Goal: Task Accomplishment & Management: Use online tool/utility

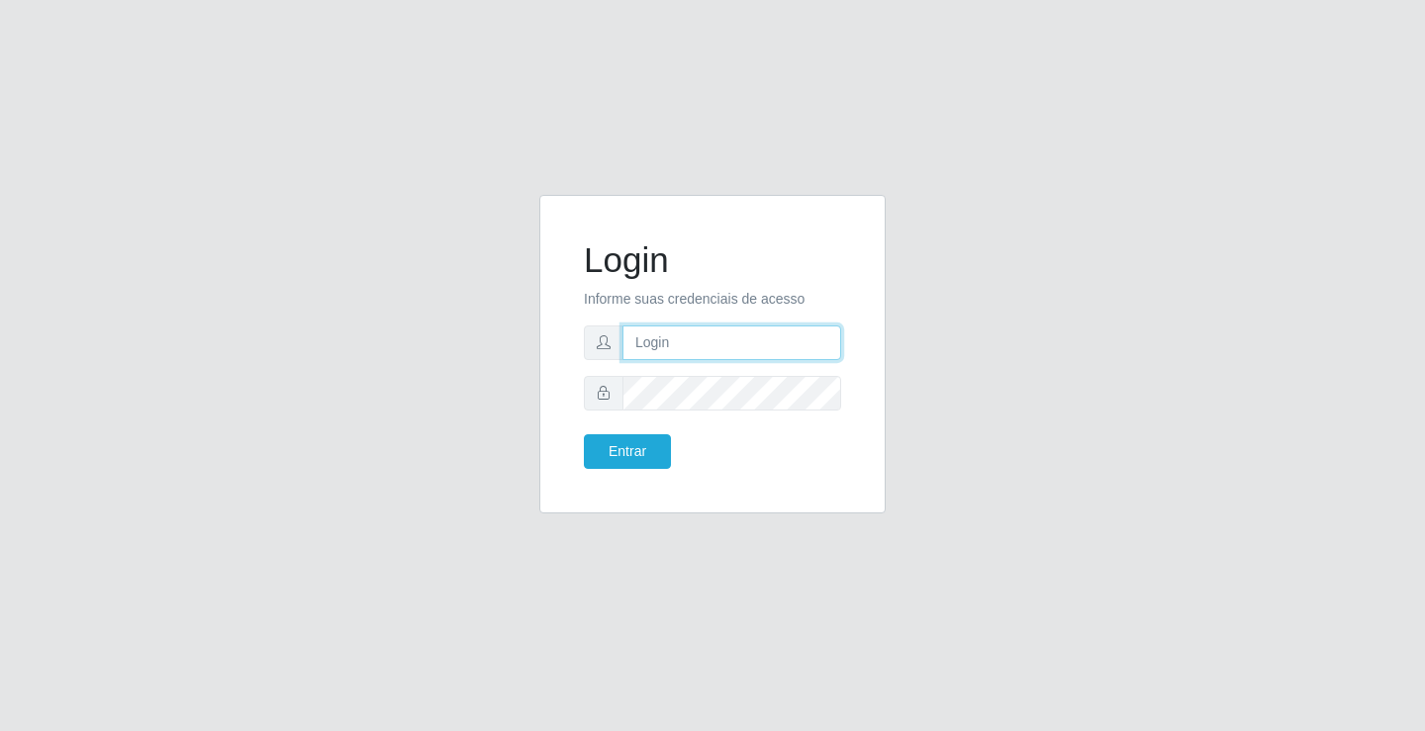
click at [664, 329] on input "text" at bounding box center [731, 343] width 219 height 35
type input "[PERSON_NAME]"
click at [584, 434] on button "Entrar" at bounding box center [627, 451] width 87 height 35
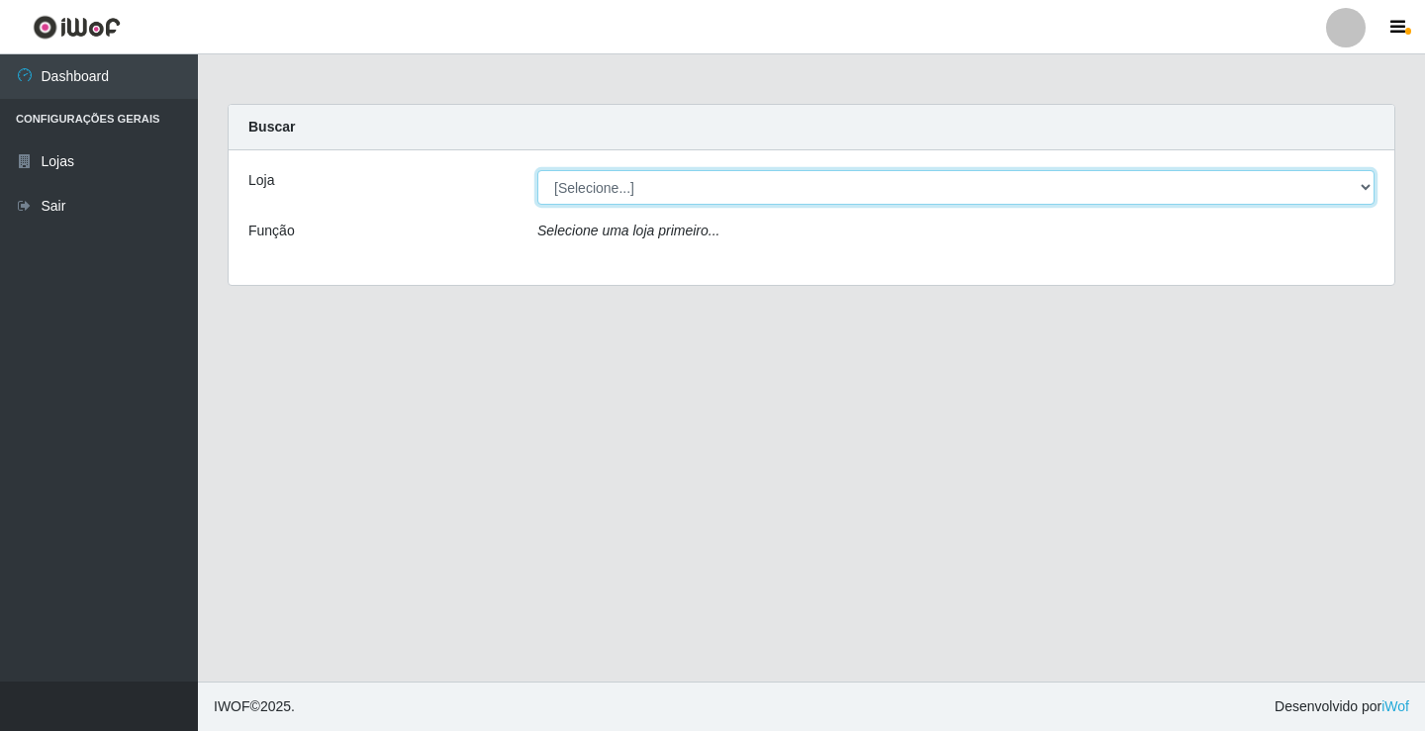
click at [628, 178] on select "[Selecione...] Ideal - Conceição" at bounding box center [955, 187] width 837 height 35
select select "231"
click at [537, 170] on select "[Selecione...] Ideal - Conceição" at bounding box center [955, 187] width 837 height 35
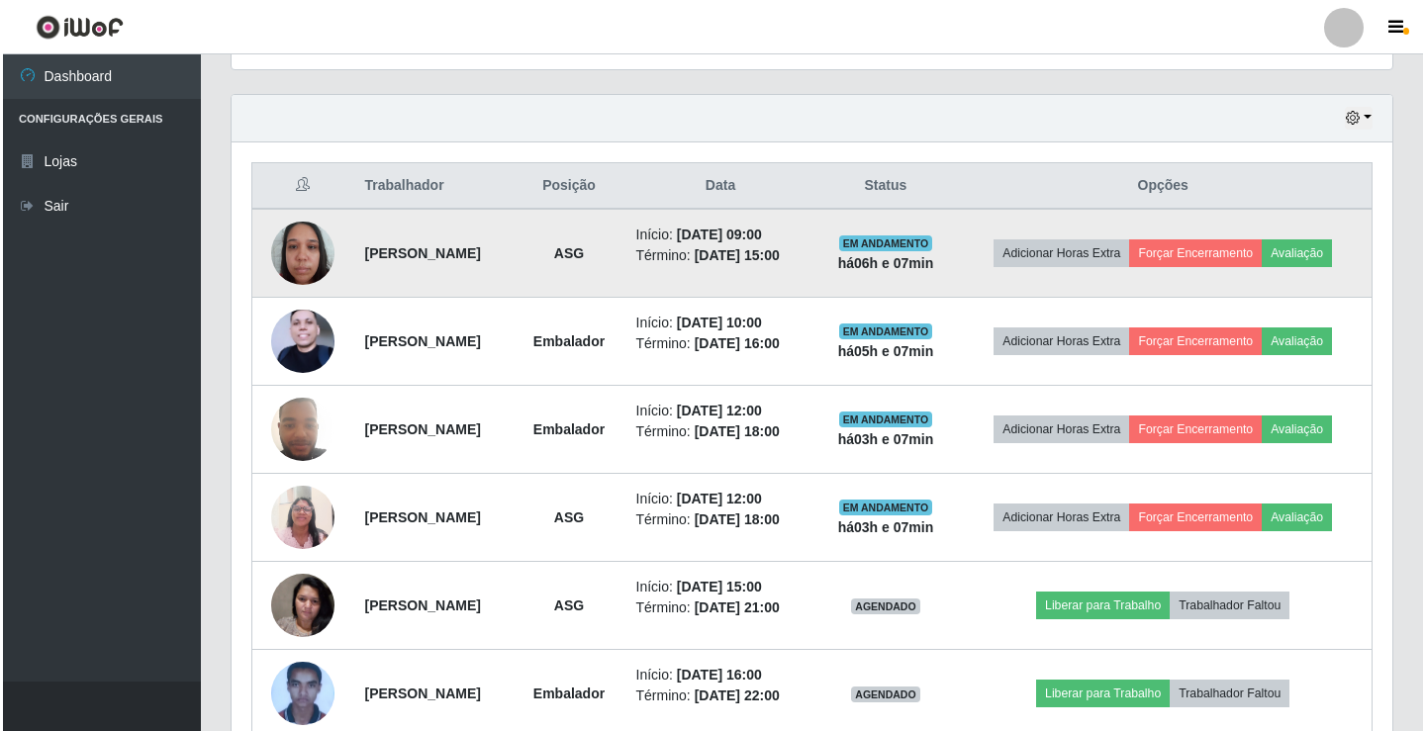
scroll to position [693, 0]
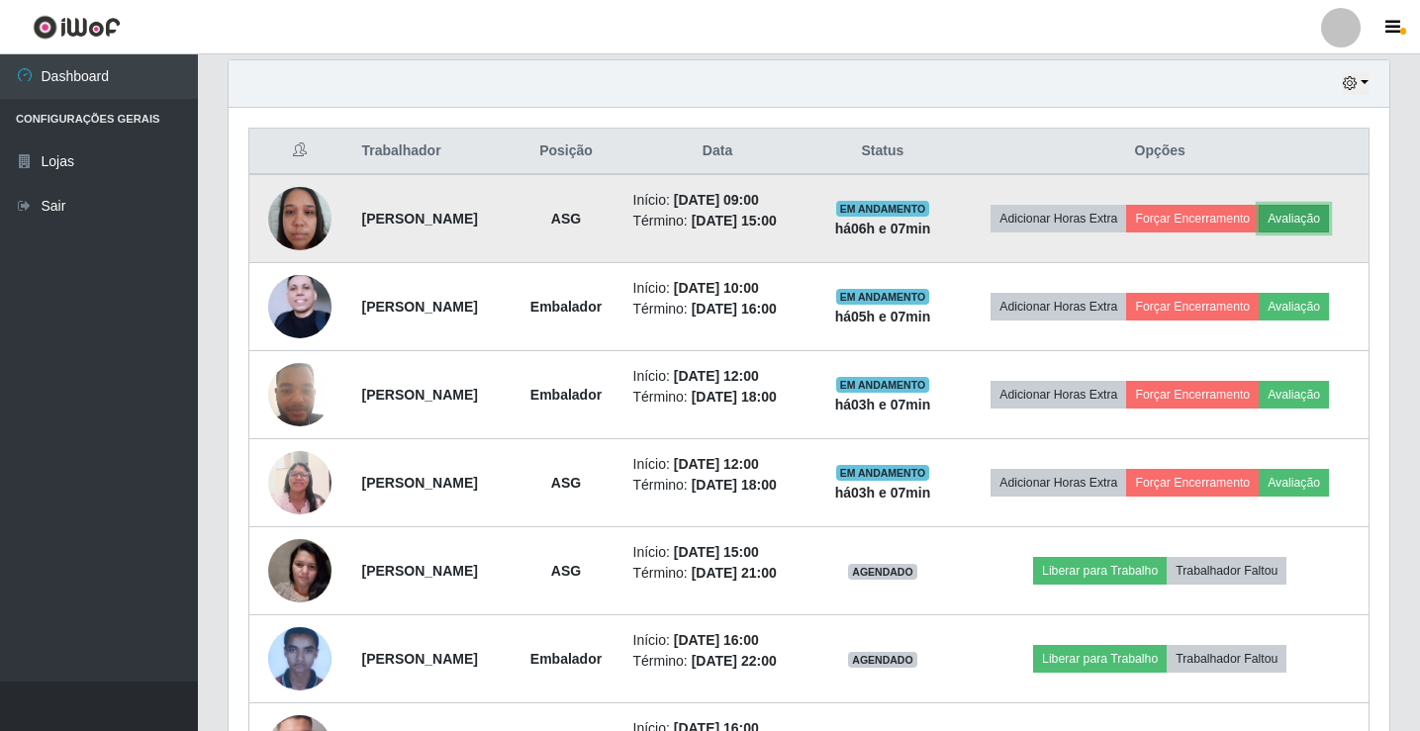
click at [1324, 212] on button "Avaliação" at bounding box center [1294, 219] width 70 height 28
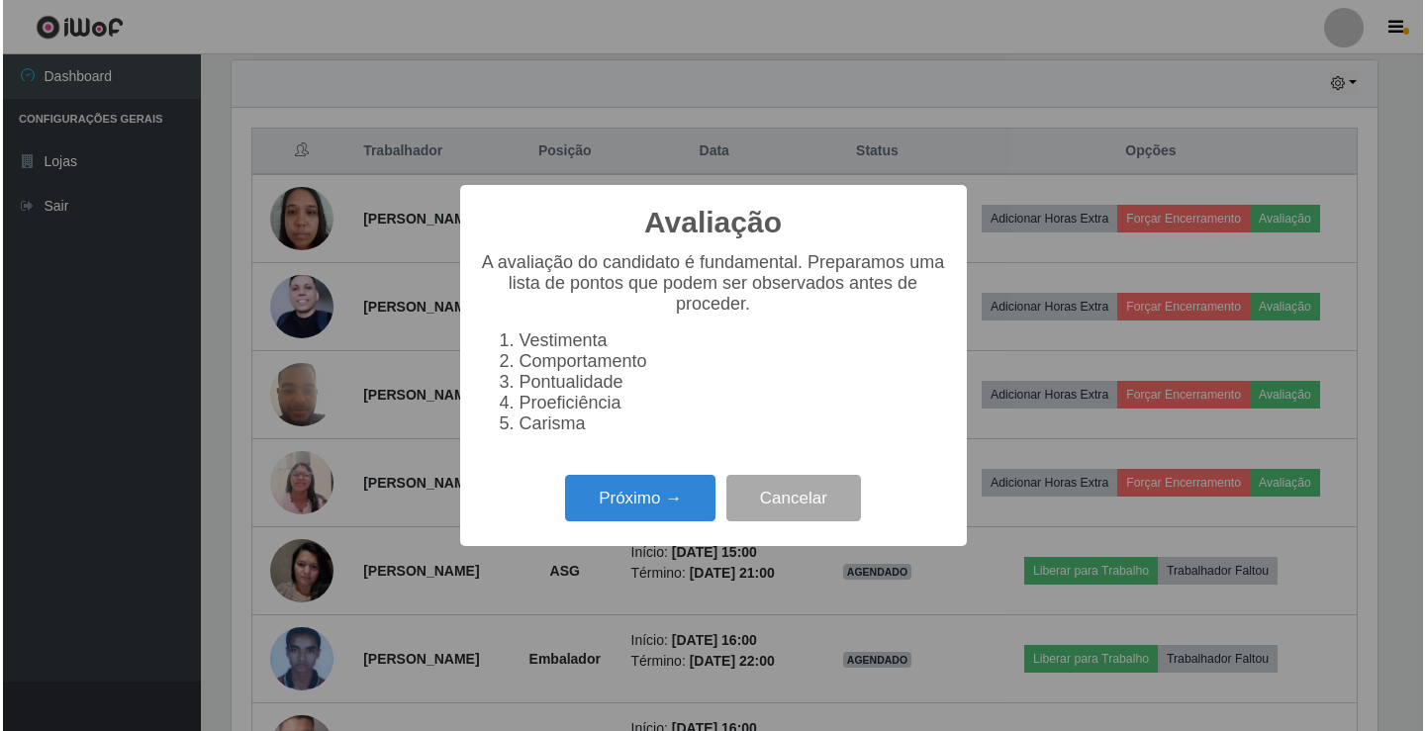
scroll to position [411, 1151]
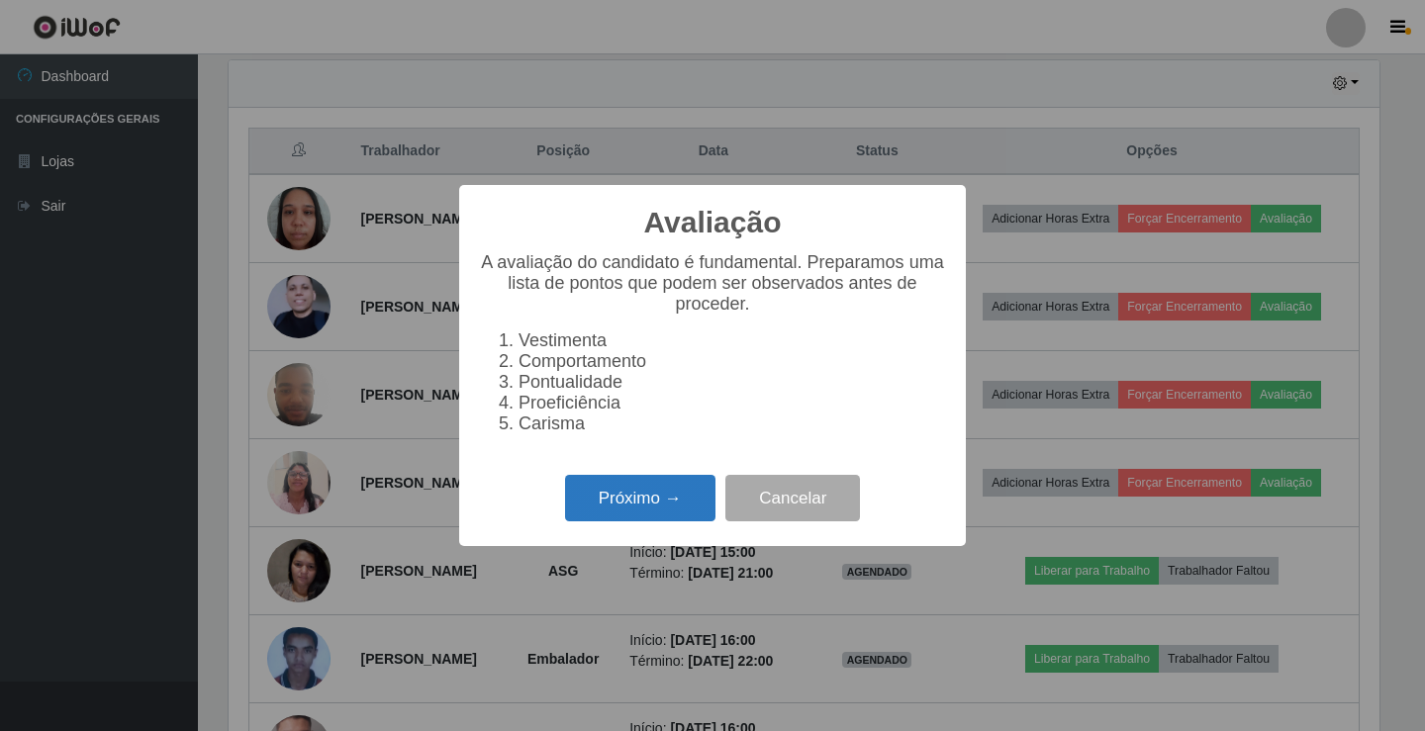
click at [646, 521] on button "Próximo →" at bounding box center [640, 498] width 150 height 47
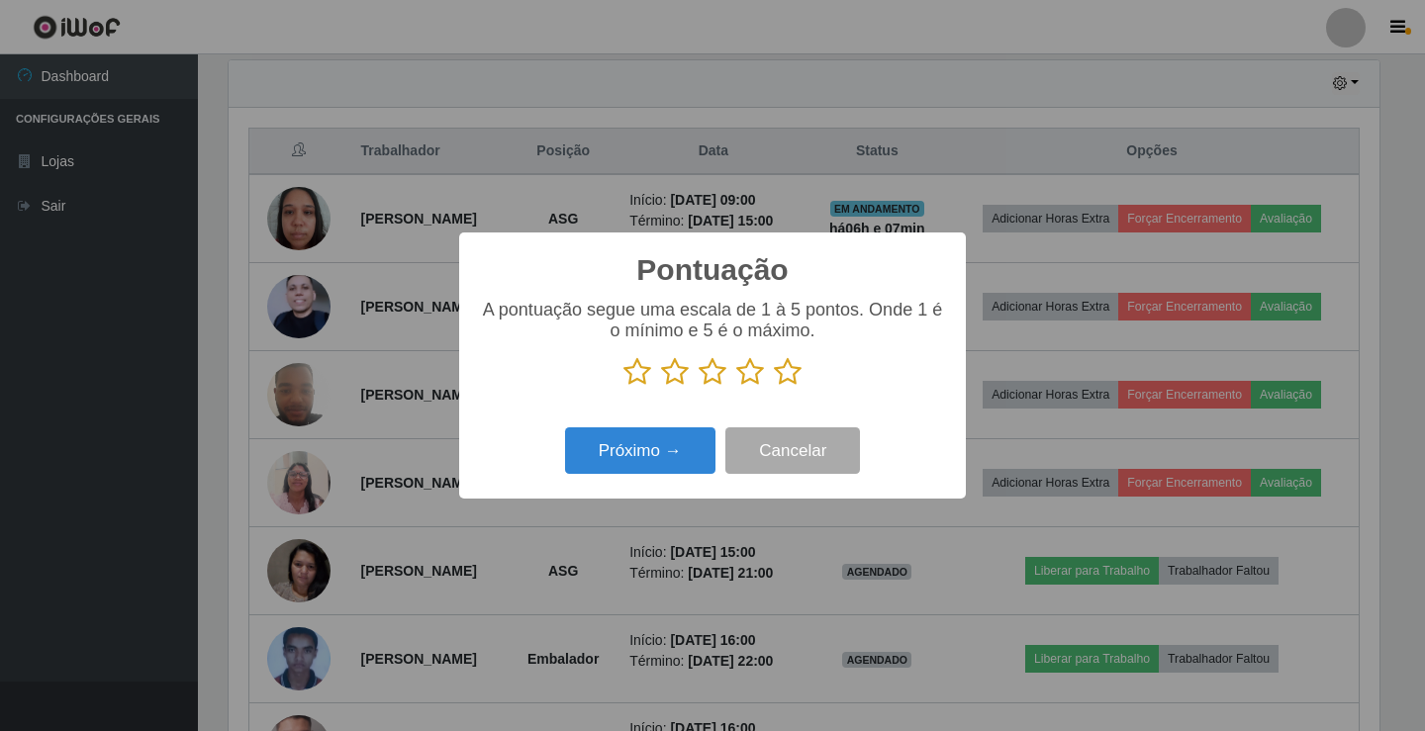
scroll to position [989078, 988337]
click at [724, 379] on icon at bounding box center [713, 372] width 28 height 30
click at [699, 387] on input "radio" at bounding box center [699, 387] width 0 height 0
click at [703, 450] on button "Próximo →" at bounding box center [640, 450] width 150 height 47
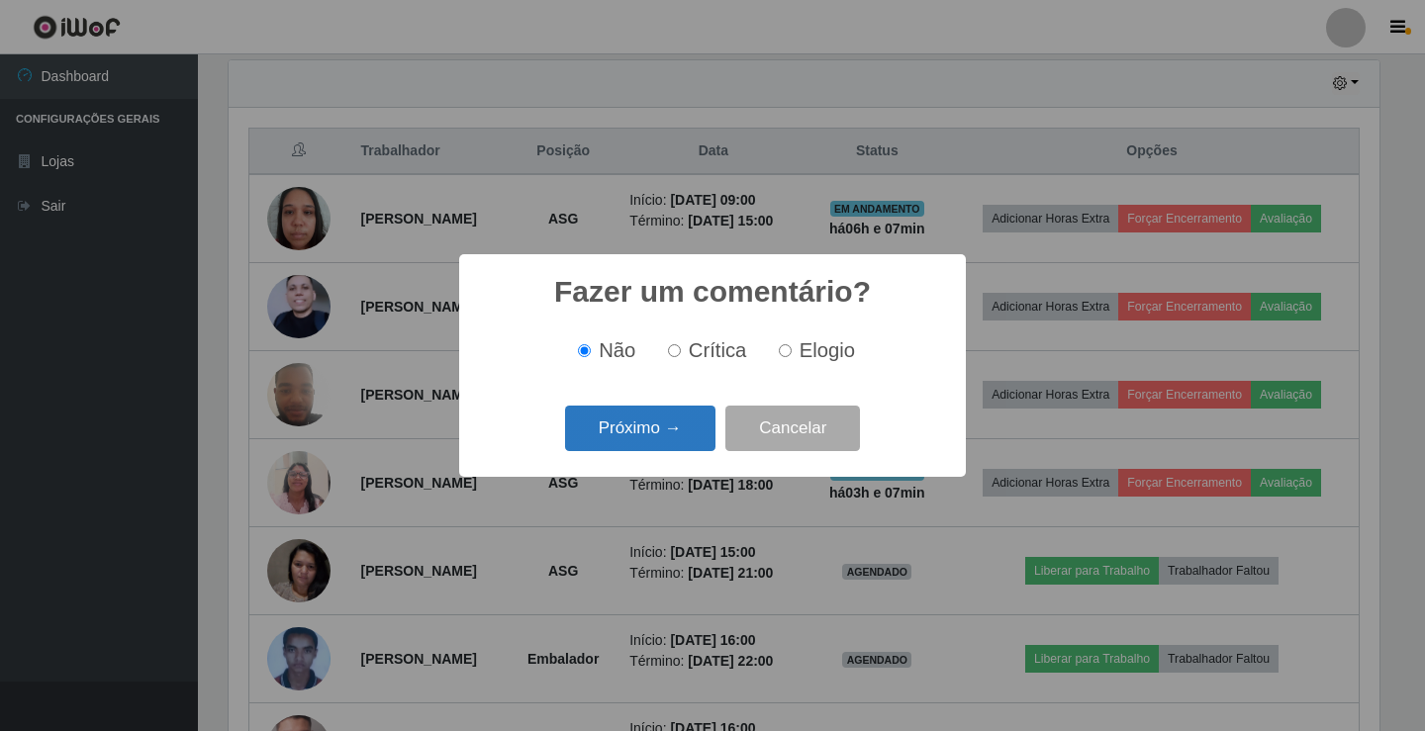
click at [695, 449] on button "Próximo →" at bounding box center [640, 429] width 150 height 47
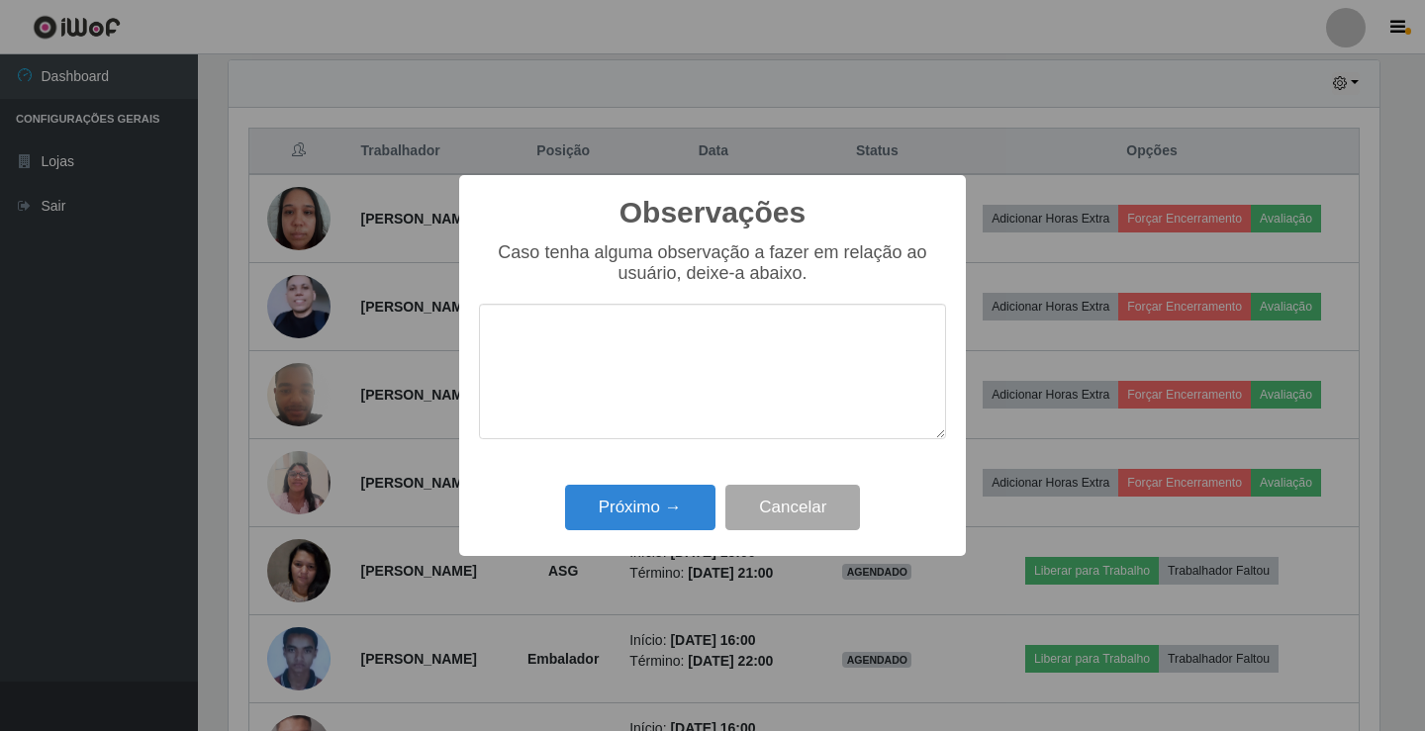
click at [692, 485] on div "Próximo → Cancelar" at bounding box center [712, 507] width 467 height 56
click at [706, 497] on button "Próximo →" at bounding box center [640, 508] width 150 height 47
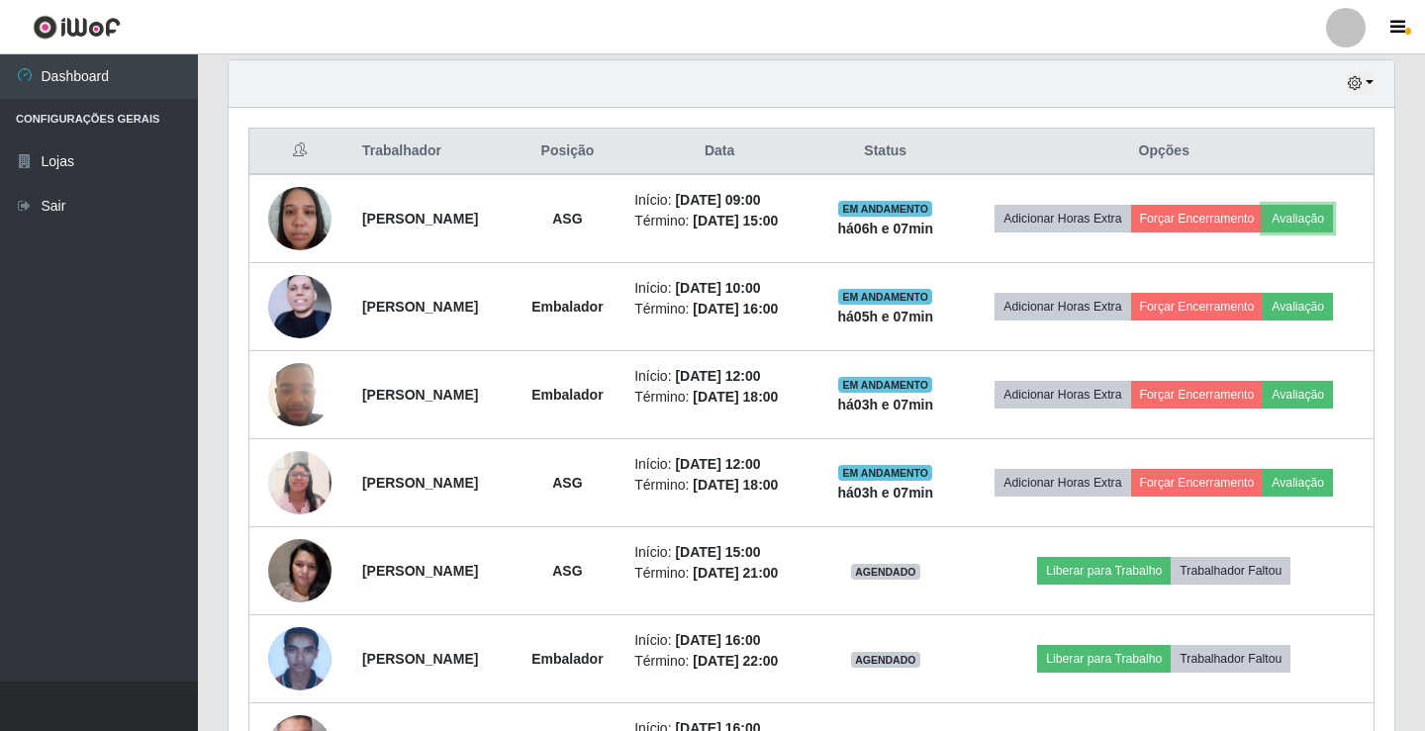
scroll to position [411, 1161]
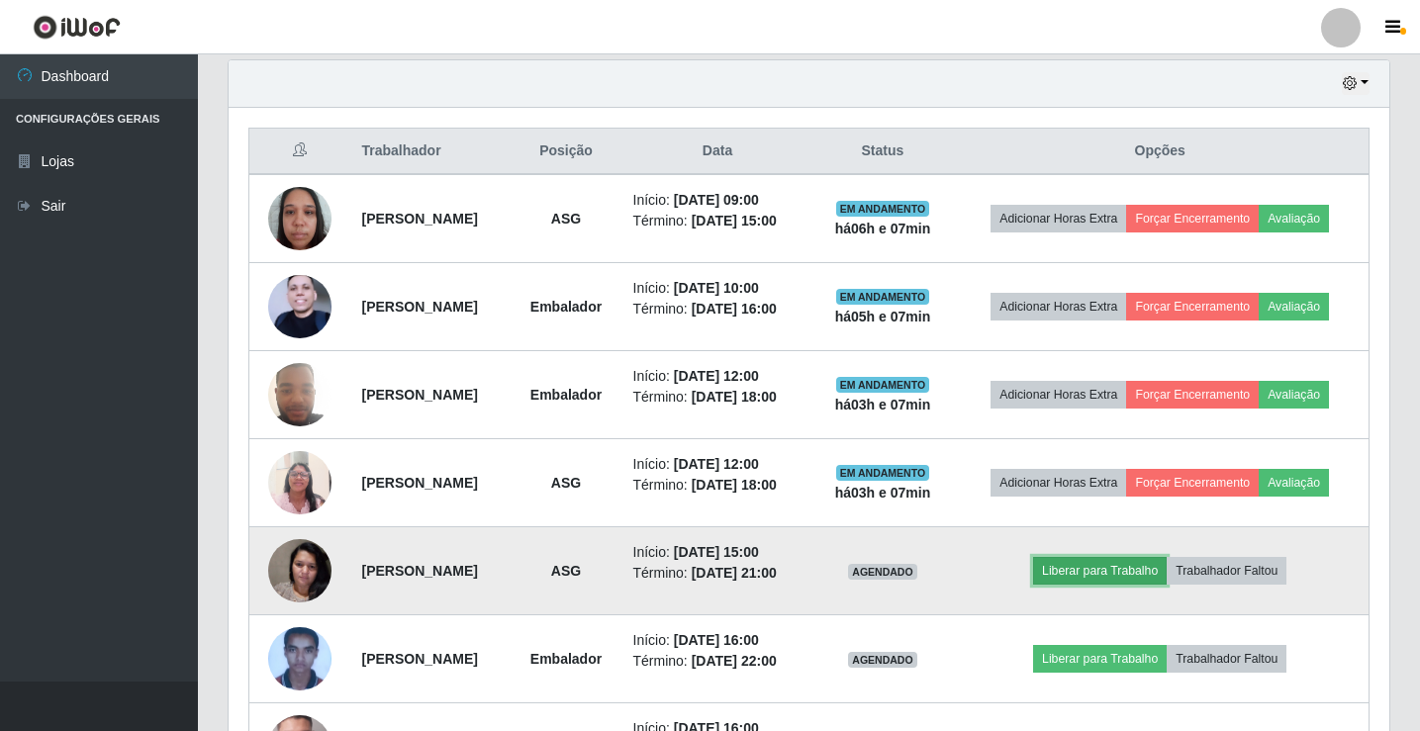
click at [1109, 567] on button "Liberar para Trabalho" at bounding box center [1100, 571] width 134 height 28
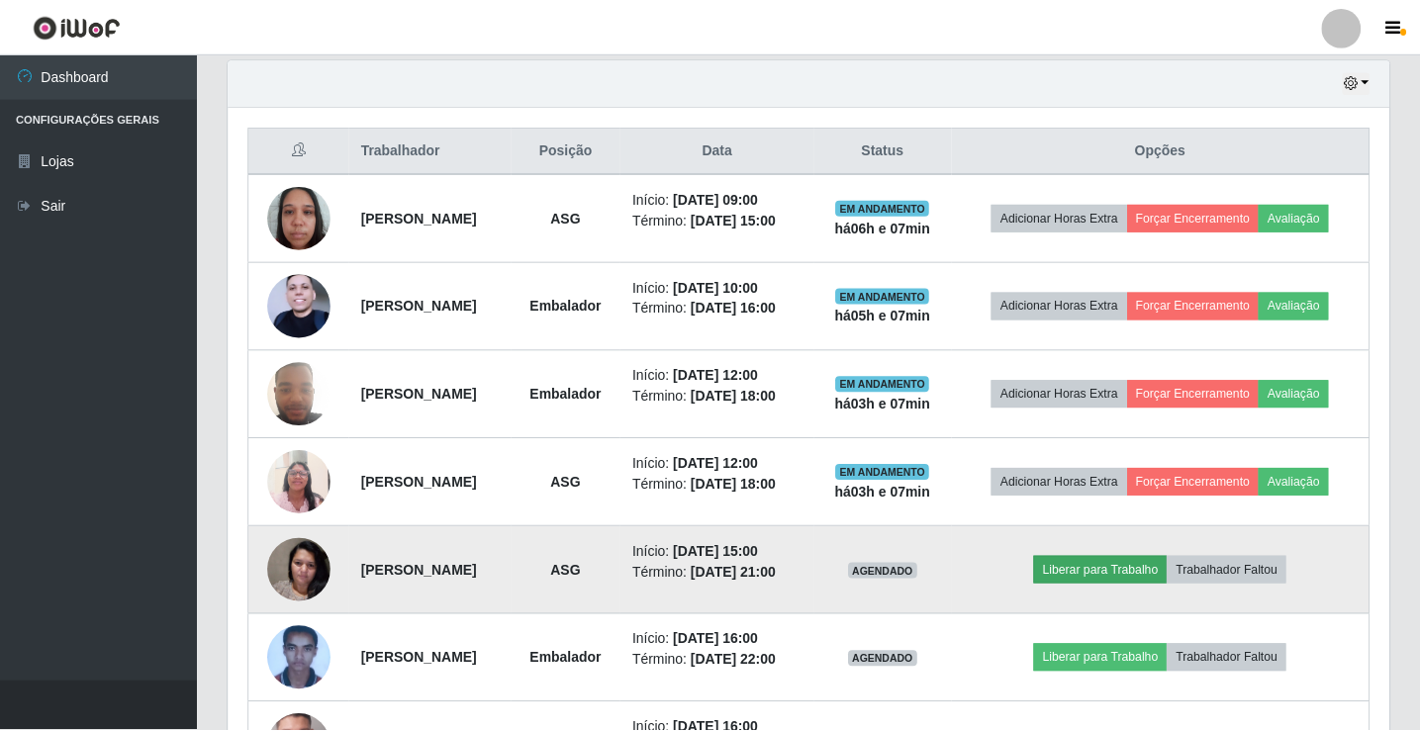
scroll to position [411, 1151]
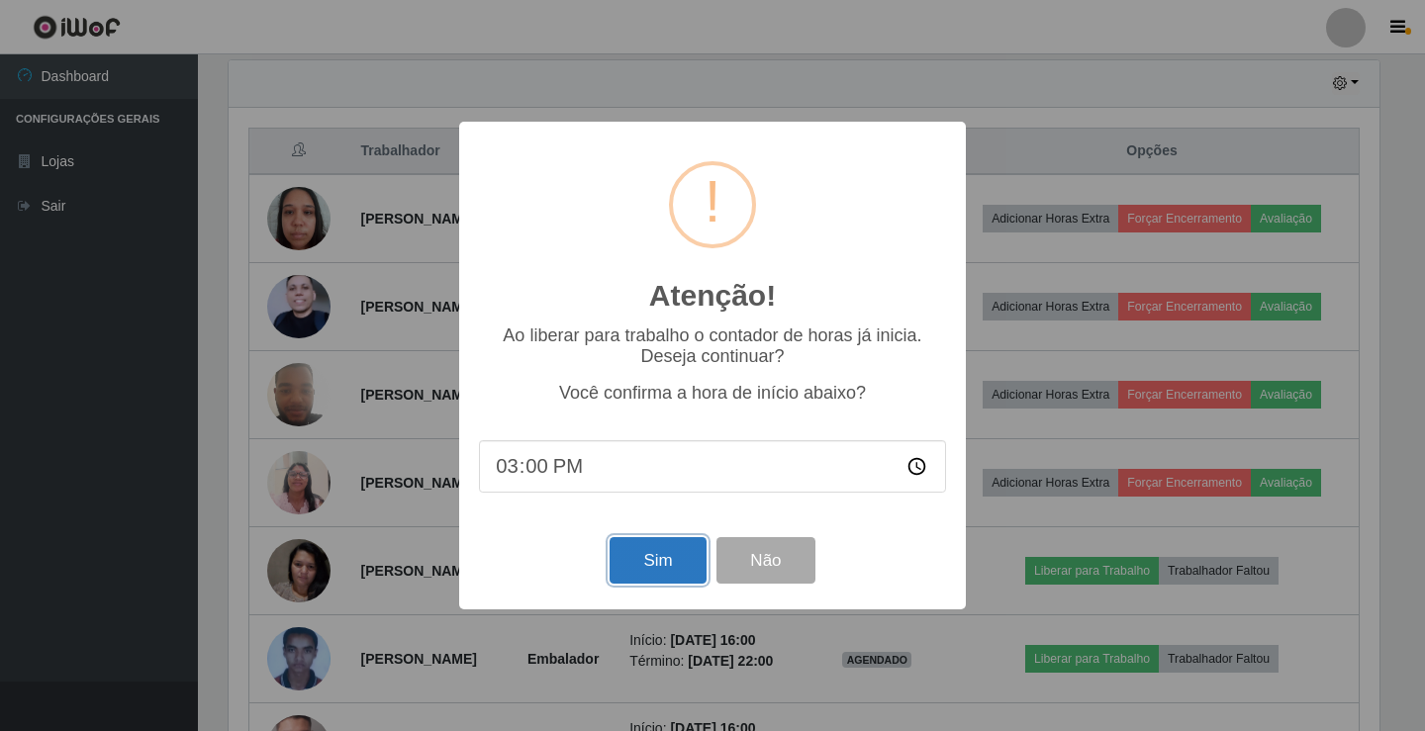
click at [682, 562] on button "Sim" at bounding box center [658, 560] width 96 height 47
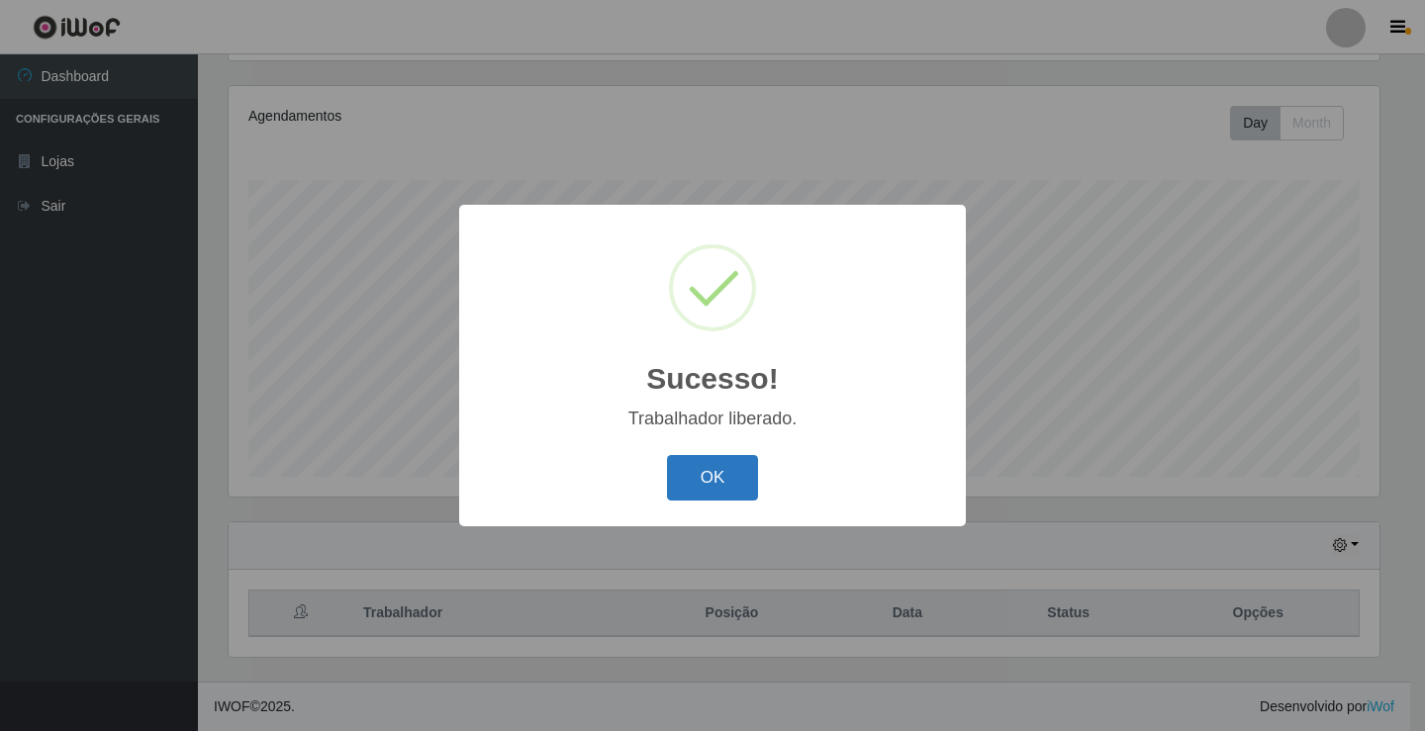
click at [727, 492] on button "OK" at bounding box center [713, 478] width 92 height 47
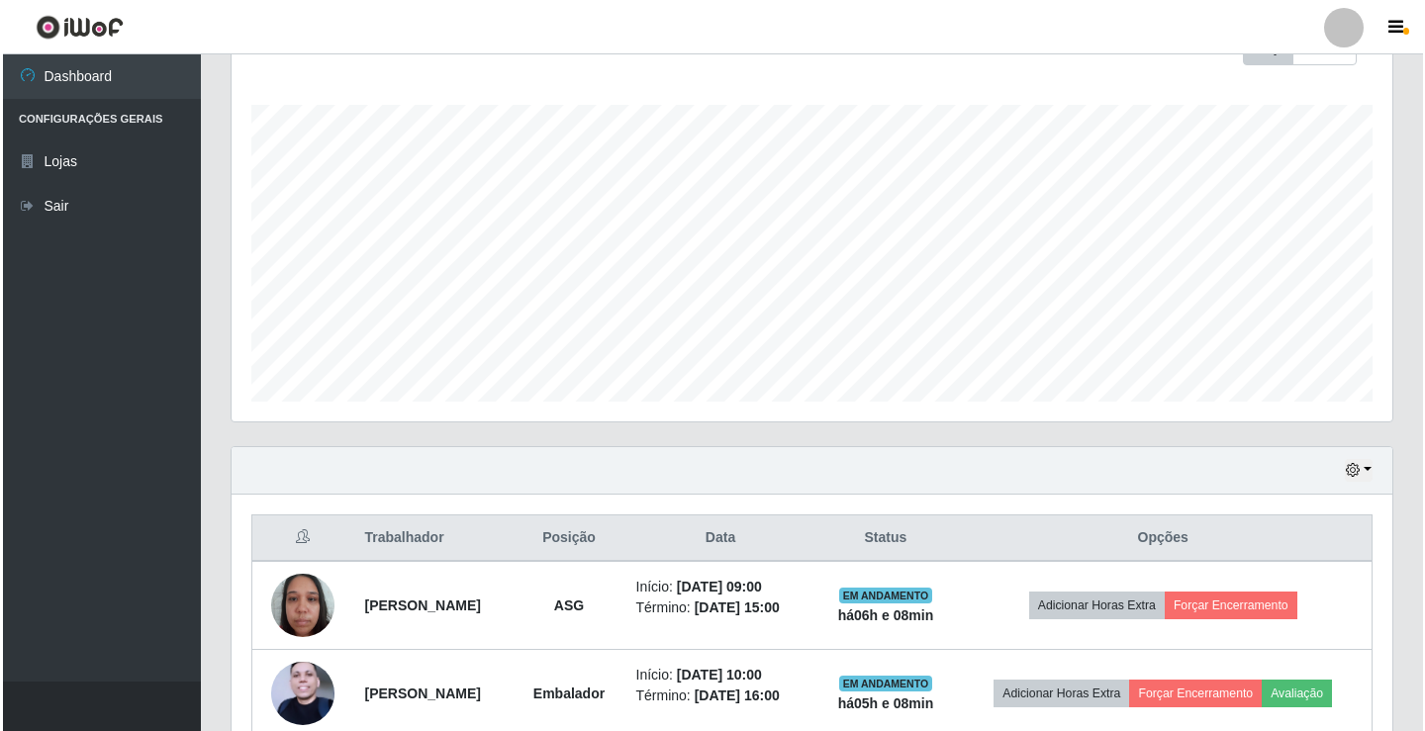
scroll to position [626, 0]
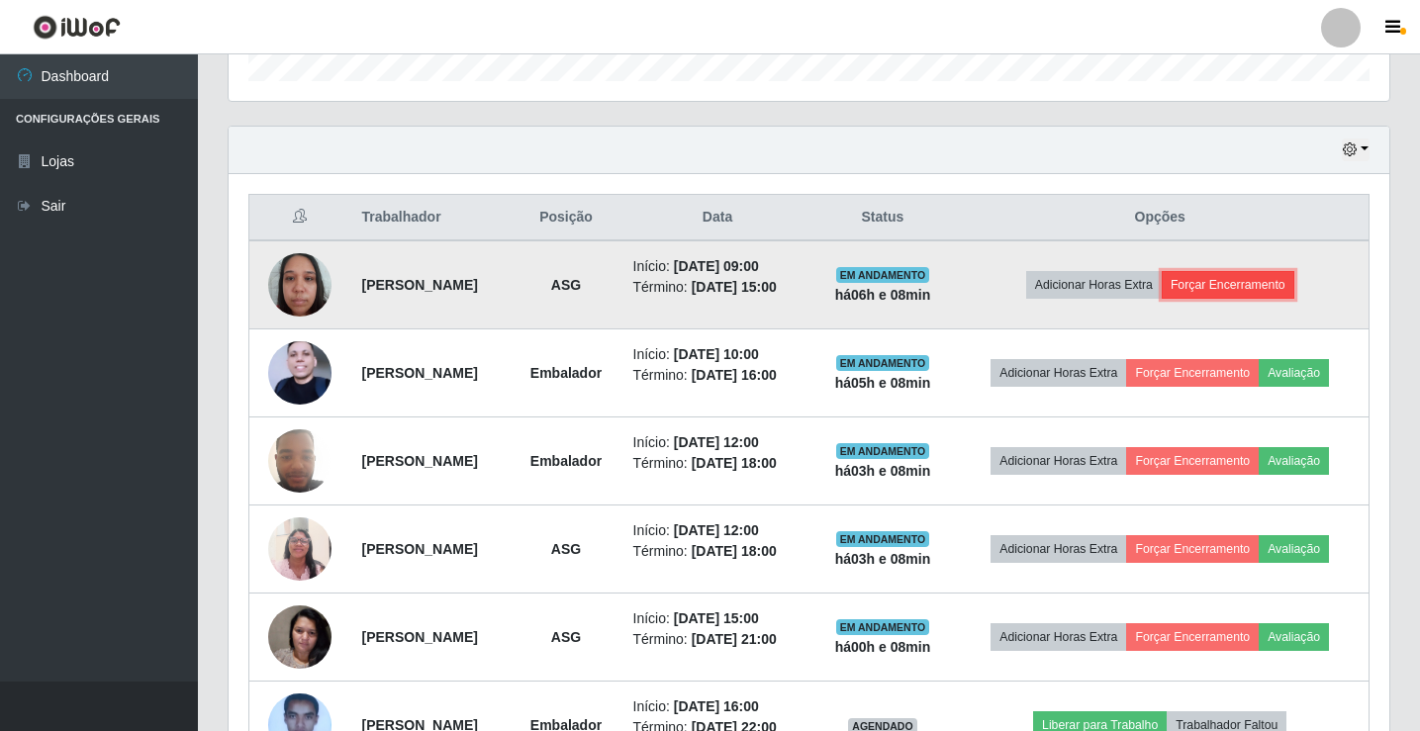
click at [1260, 284] on button "Forçar Encerramento" at bounding box center [1228, 285] width 133 height 28
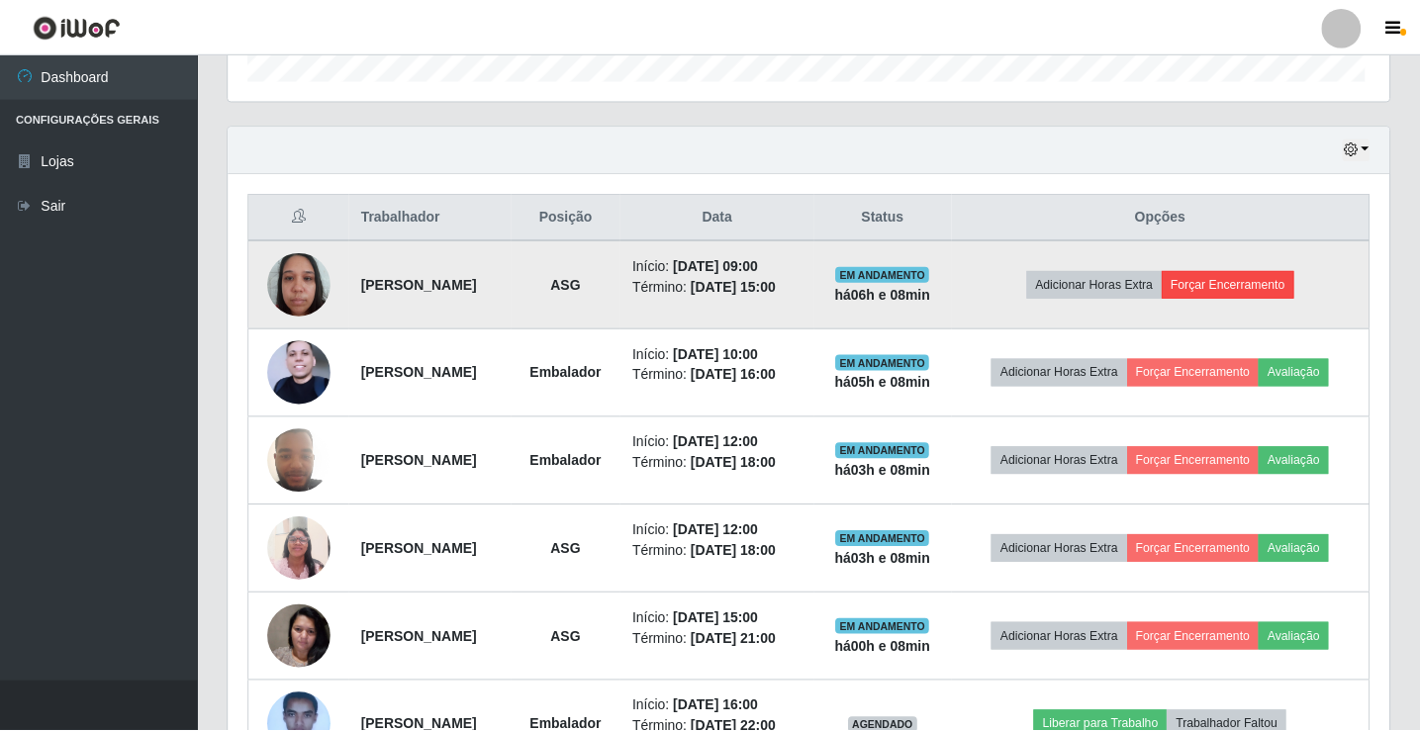
scroll to position [411, 1151]
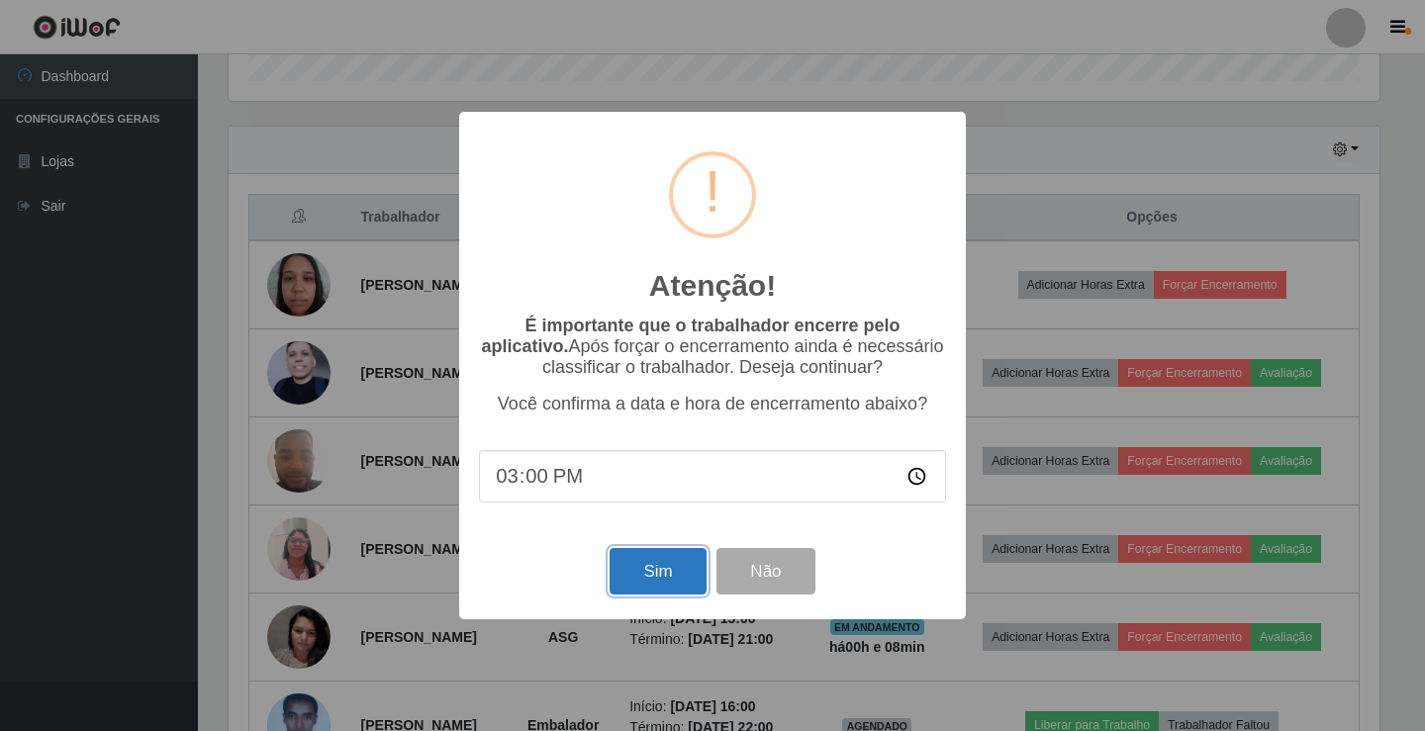
click at [657, 584] on button "Sim" at bounding box center [658, 571] width 96 height 47
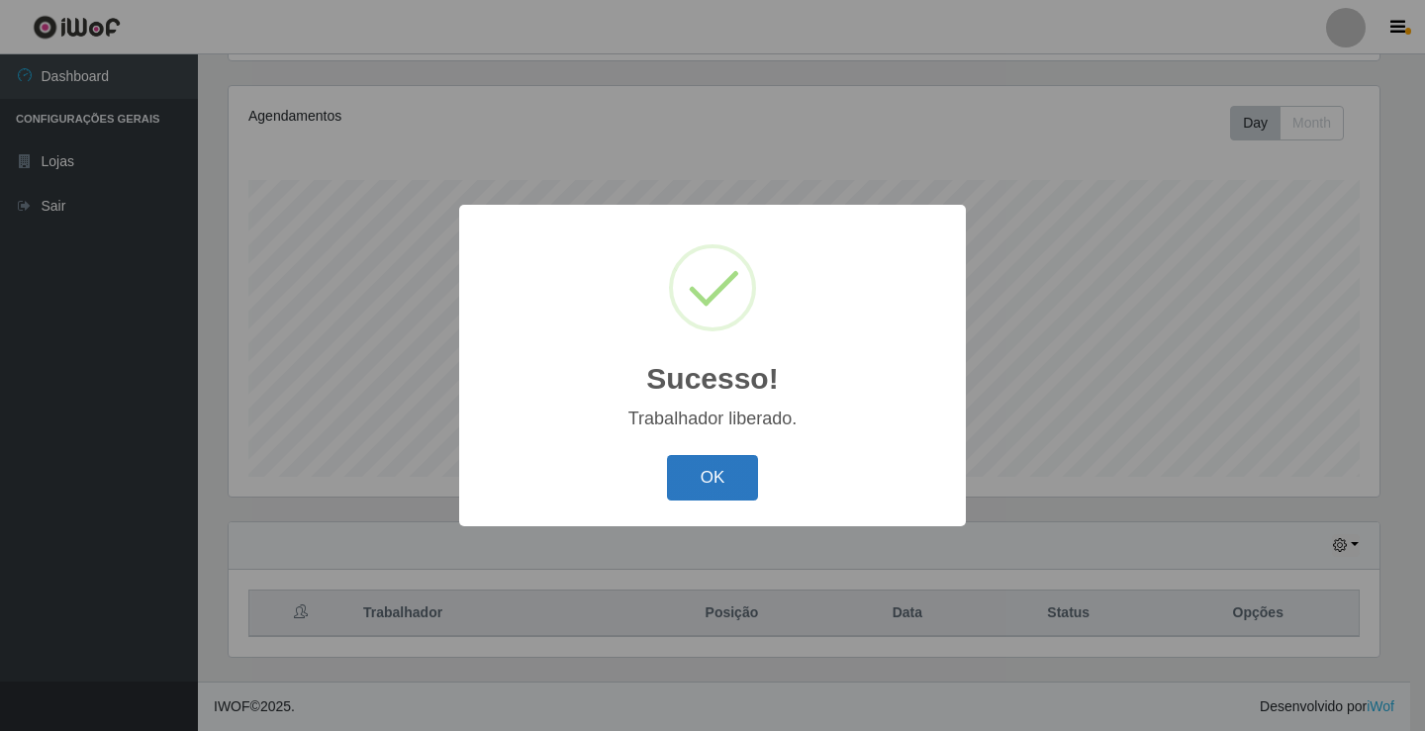
click at [704, 488] on button "OK" at bounding box center [713, 478] width 92 height 47
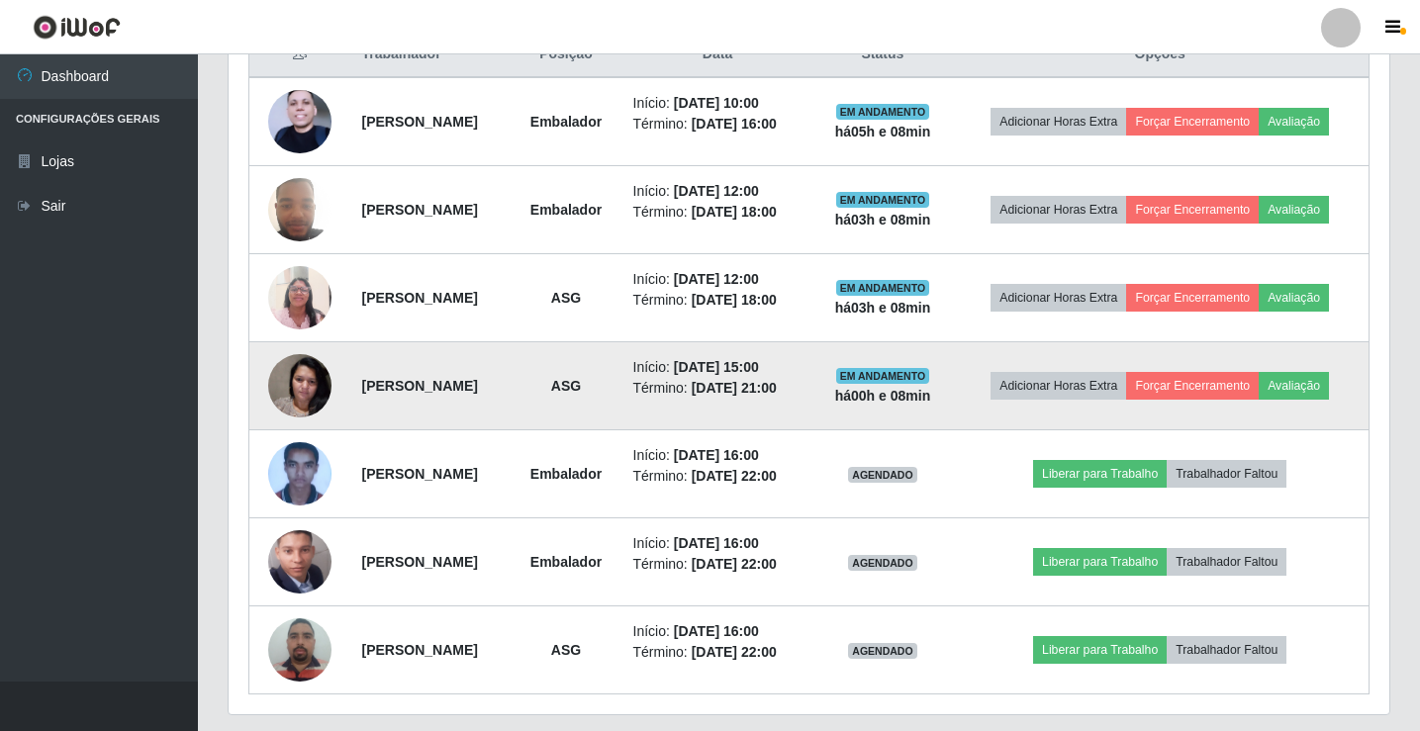
scroll to position [824, 0]
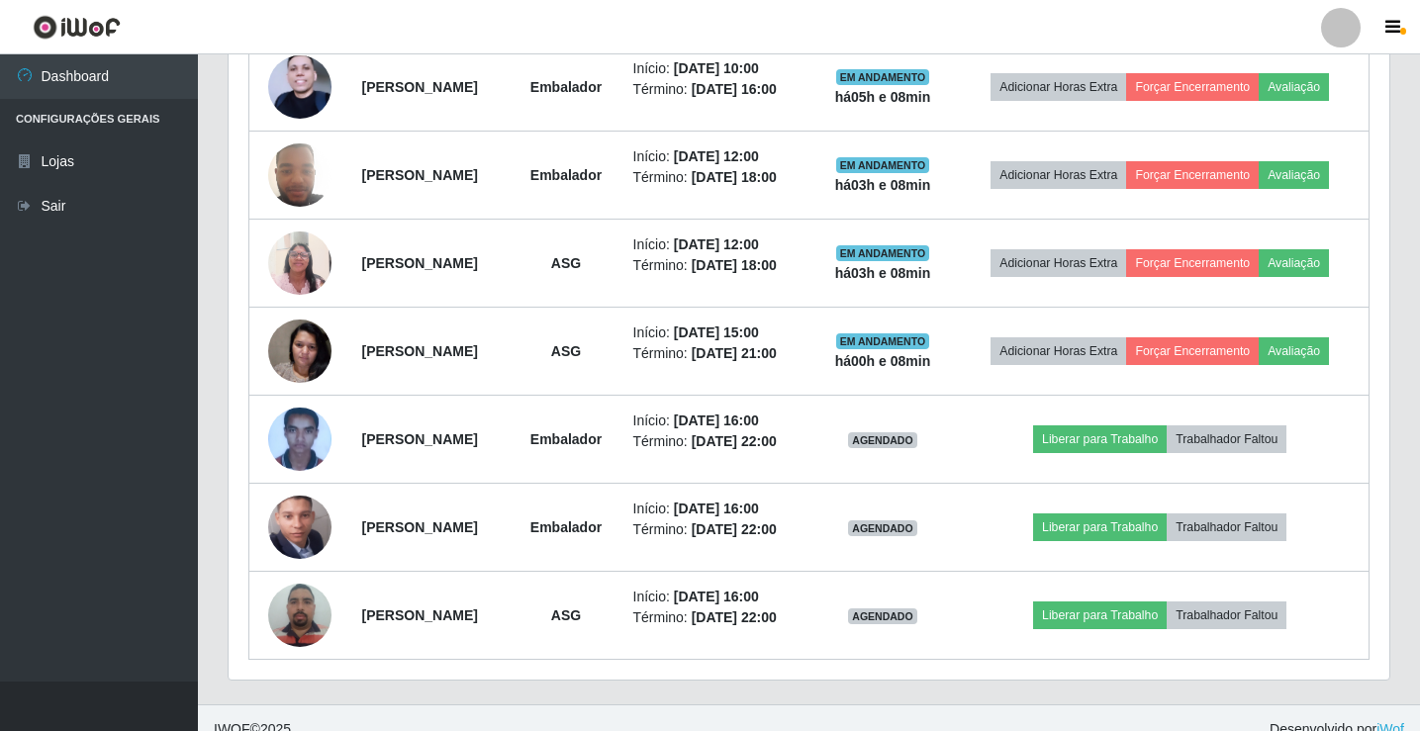
click at [1350, 18] on div at bounding box center [1341, 28] width 40 height 40
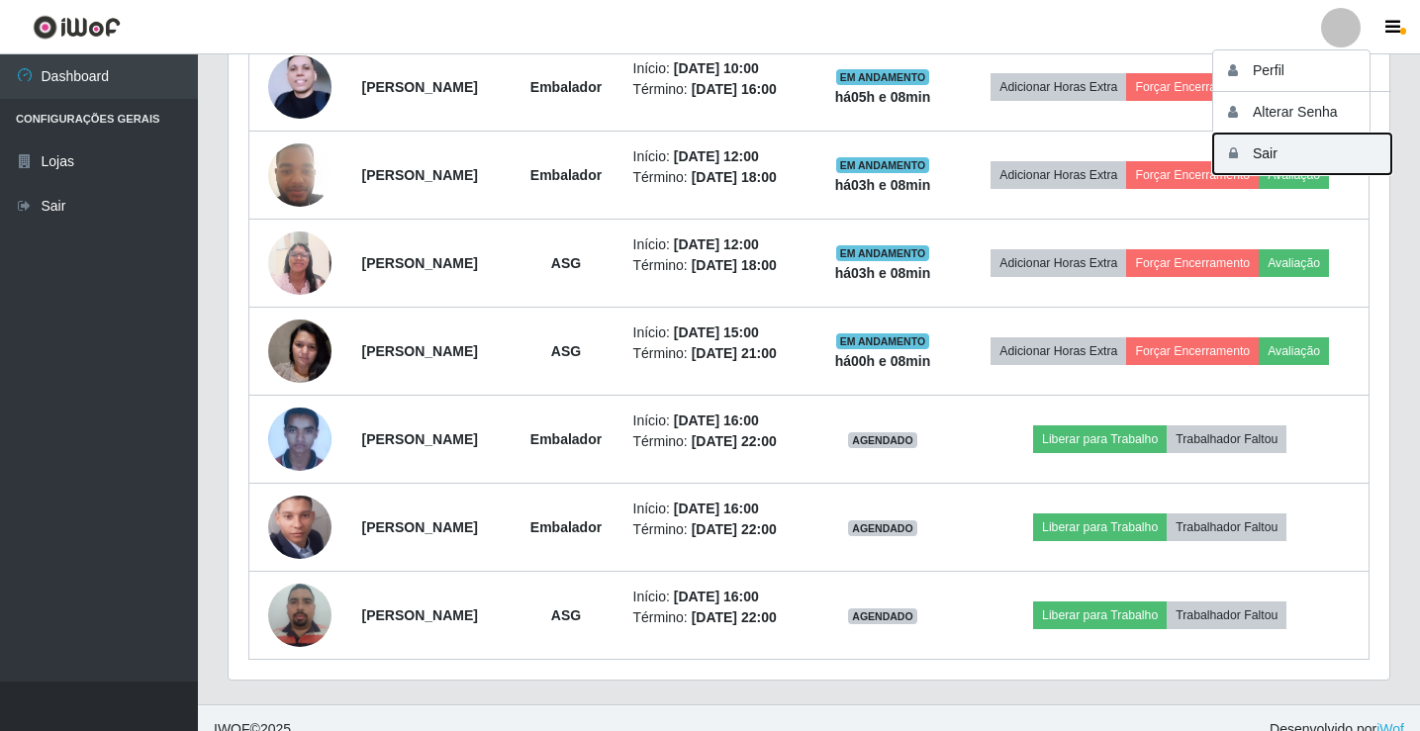
click at [1349, 149] on button "Sair" at bounding box center [1302, 154] width 178 height 41
